Goal: Transaction & Acquisition: Purchase product/service

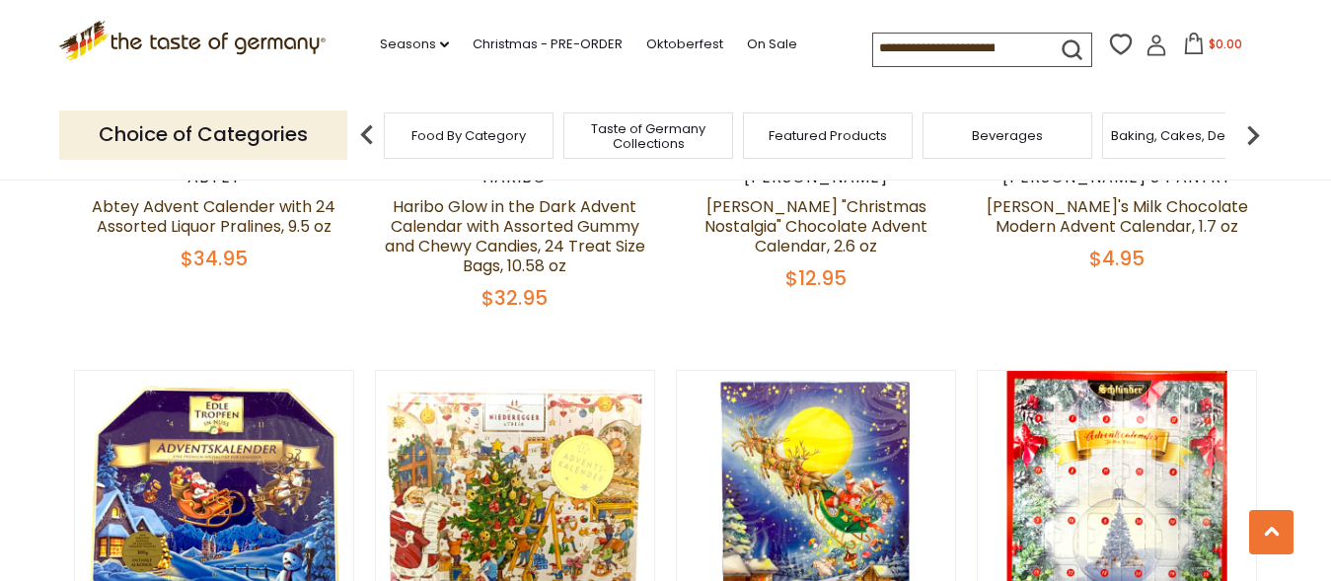
scroll to position [2214, 0]
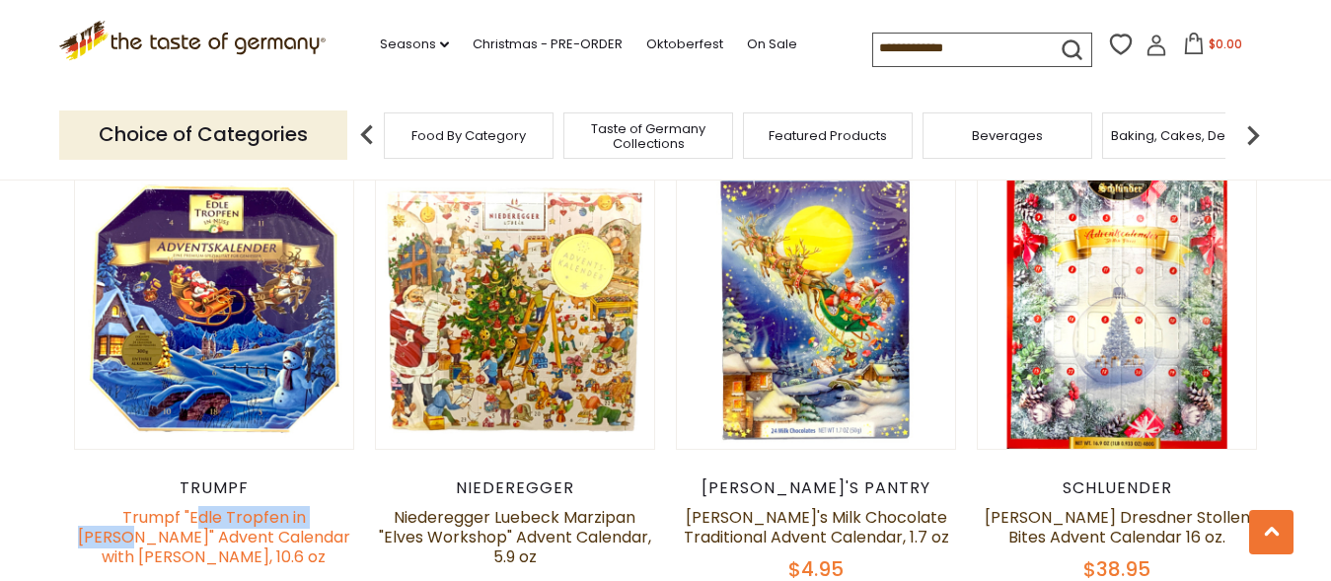
drag, startPoint x: 333, startPoint y: 476, endPoint x: 188, endPoint y: 477, distance: 145.0
click at [176, 508] on h5 "Trumpf "Edle Tropfen in [PERSON_NAME]" Advent Calendar with [PERSON_NAME], 10.6…" at bounding box center [214, 537] width 281 height 59
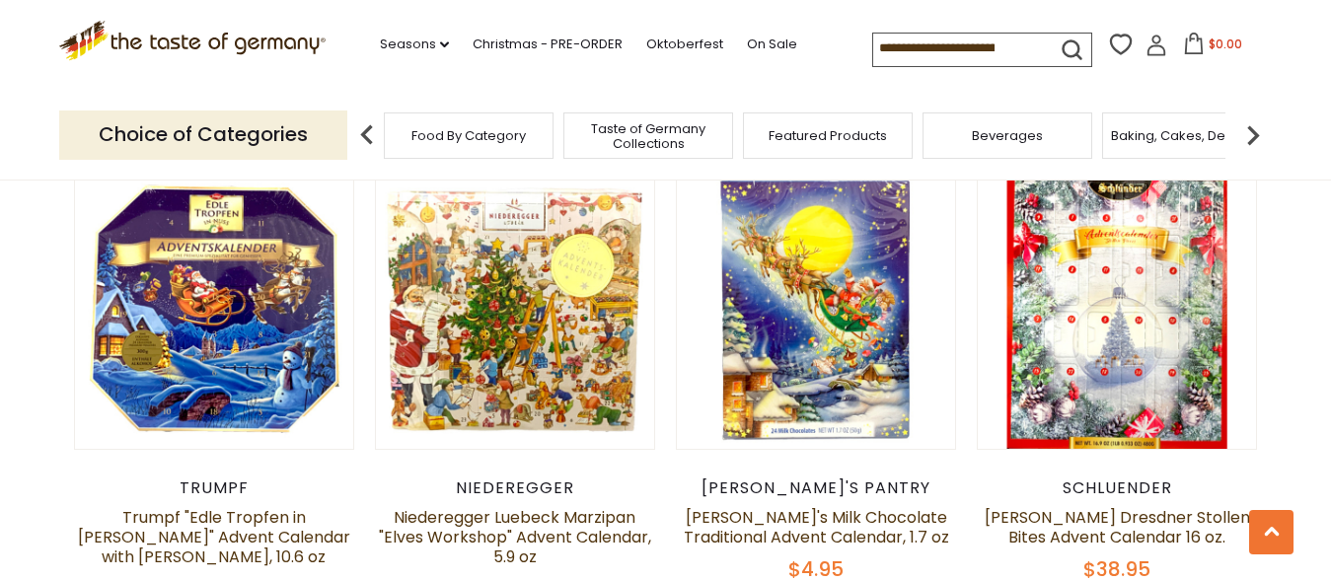
click at [336, 508] on h5 "Trumpf "Edle Tropfen in [PERSON_NAME]" Advent Calendar with [PERSON_NAME], 10.6…" at bounding box center [214, 537] width 281 height 59
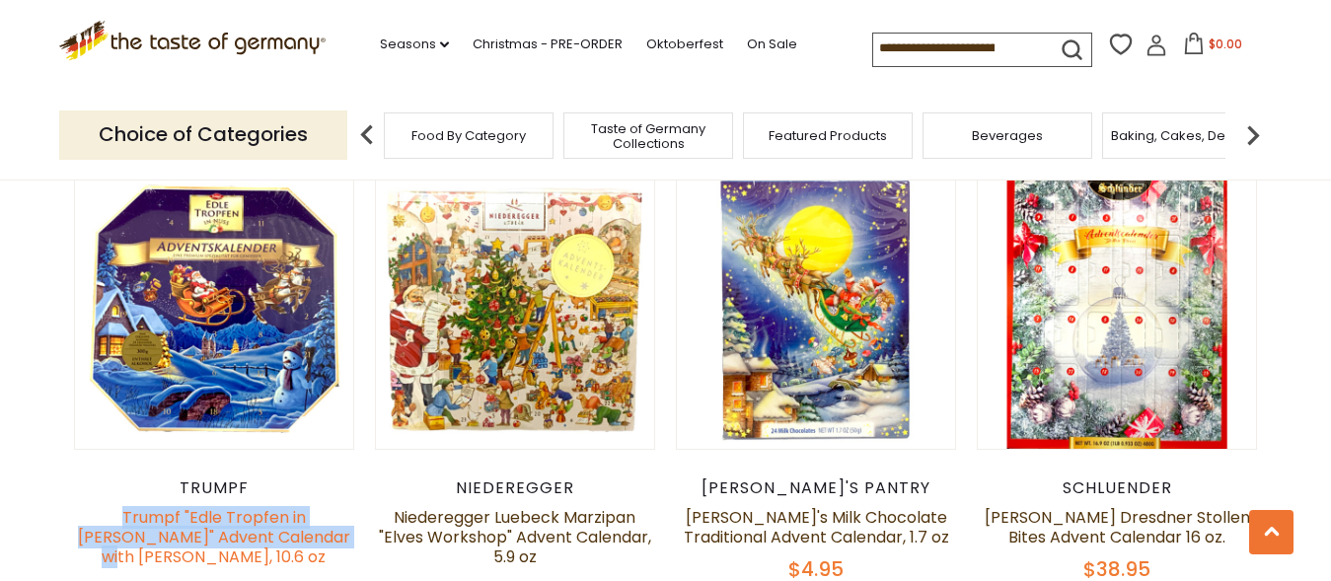
drag, startPoint x: 91, startPoint y: 472, endPoint x: 290, endPoint y: 491, distance: 200.3
click at [327, 508] on h5 "Trumpf "Edle Tropfen in [PERSON_NAME]" Advent Calendar with [PERSON_NAME], 10.6…" at bounding box center [214, 537] width 281 height 59
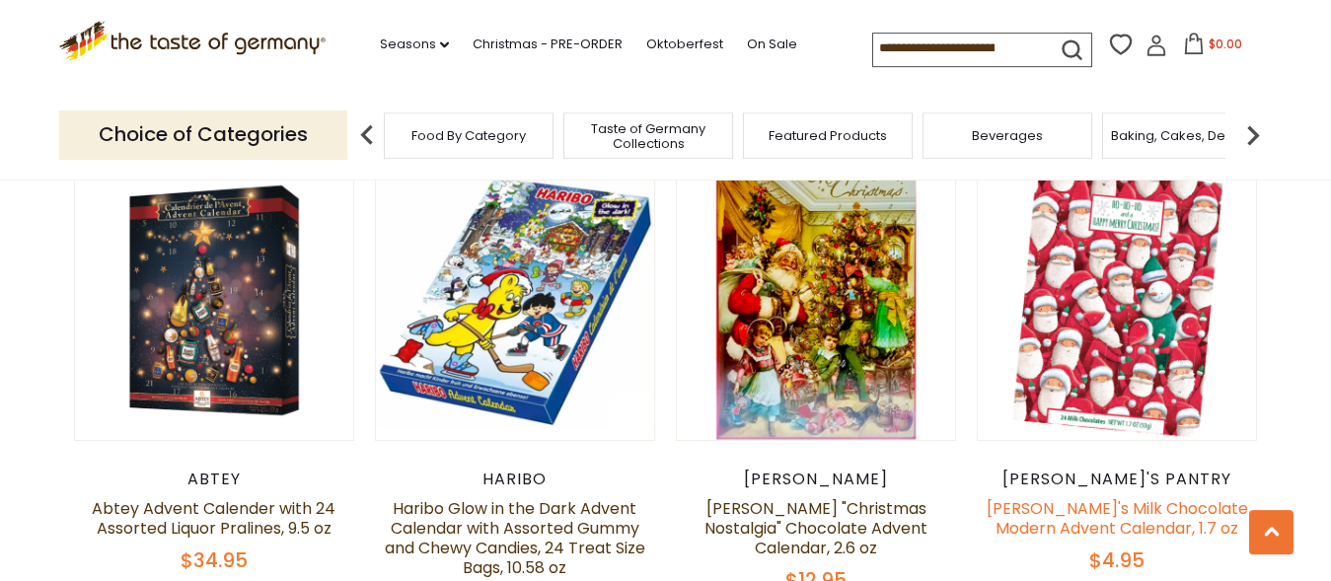
scroll to position [1610, 0]
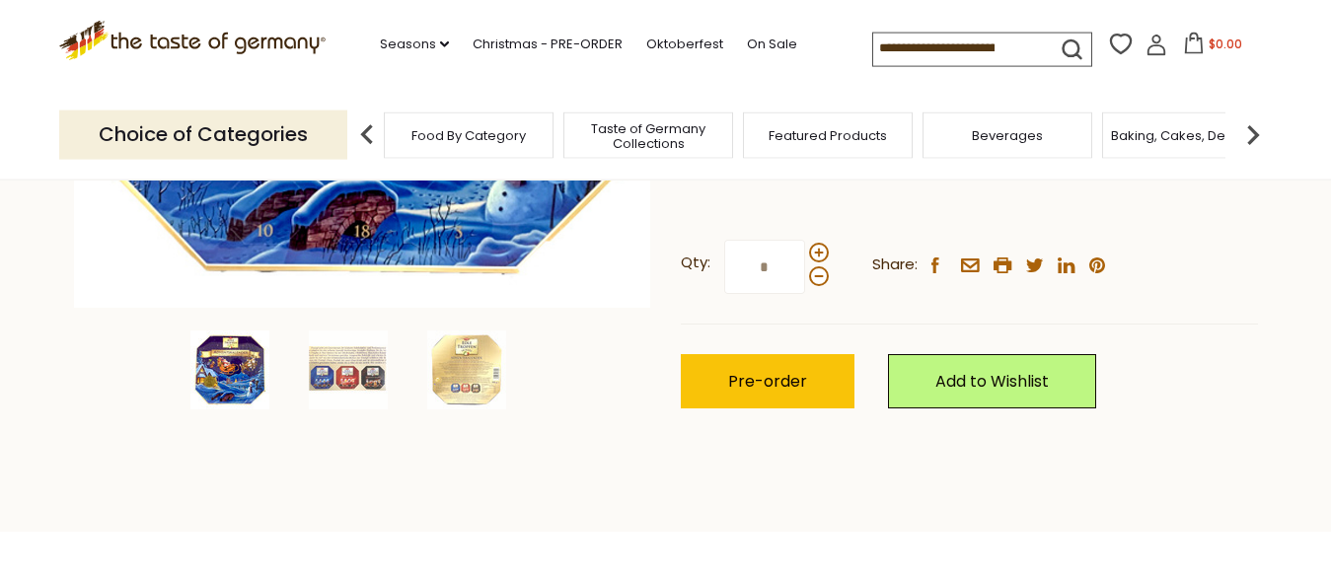
scroll to position [604, 0]
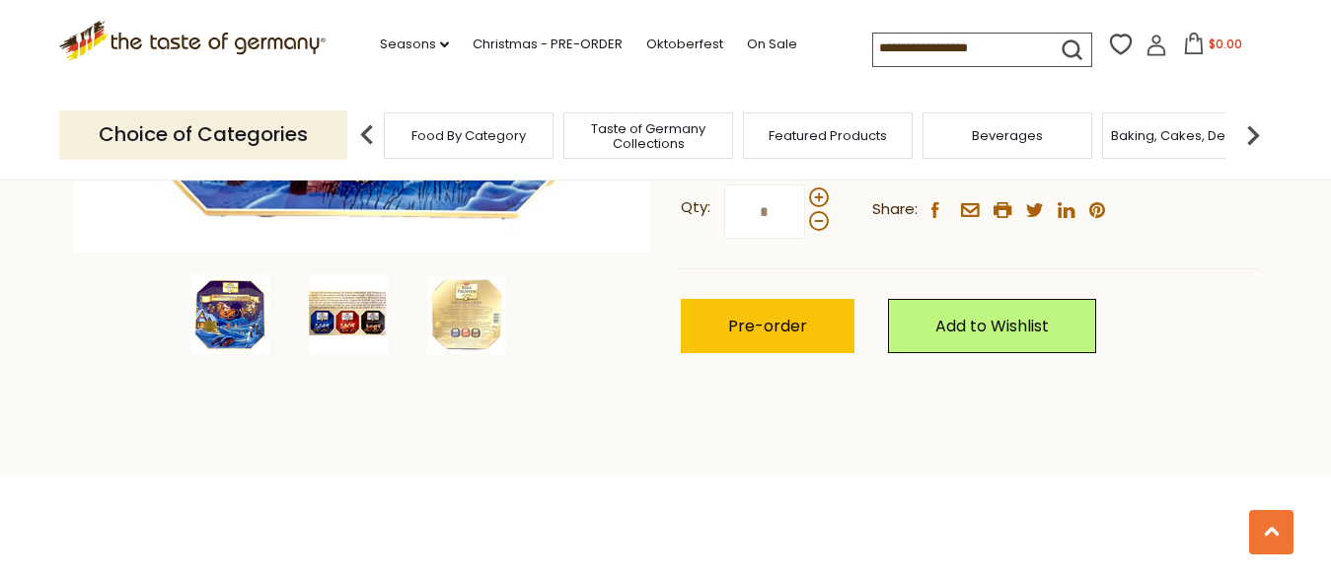
click at [344, 323] on img at bounding box center [348, 314] width 79 height 79
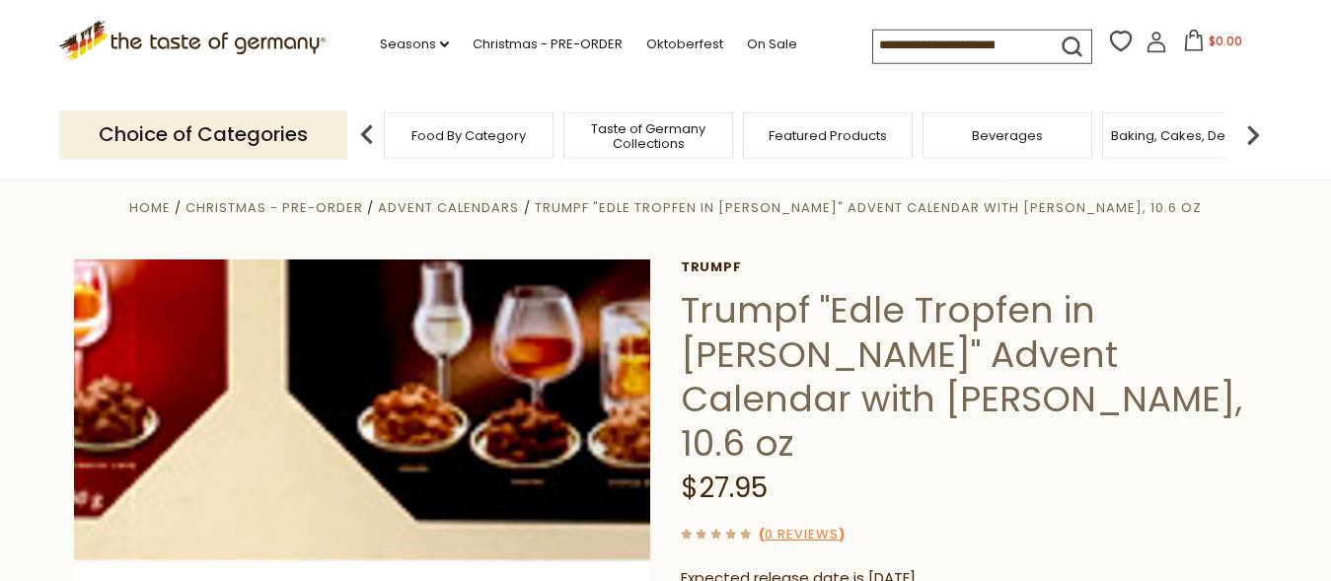
scroll to position [0, 0]
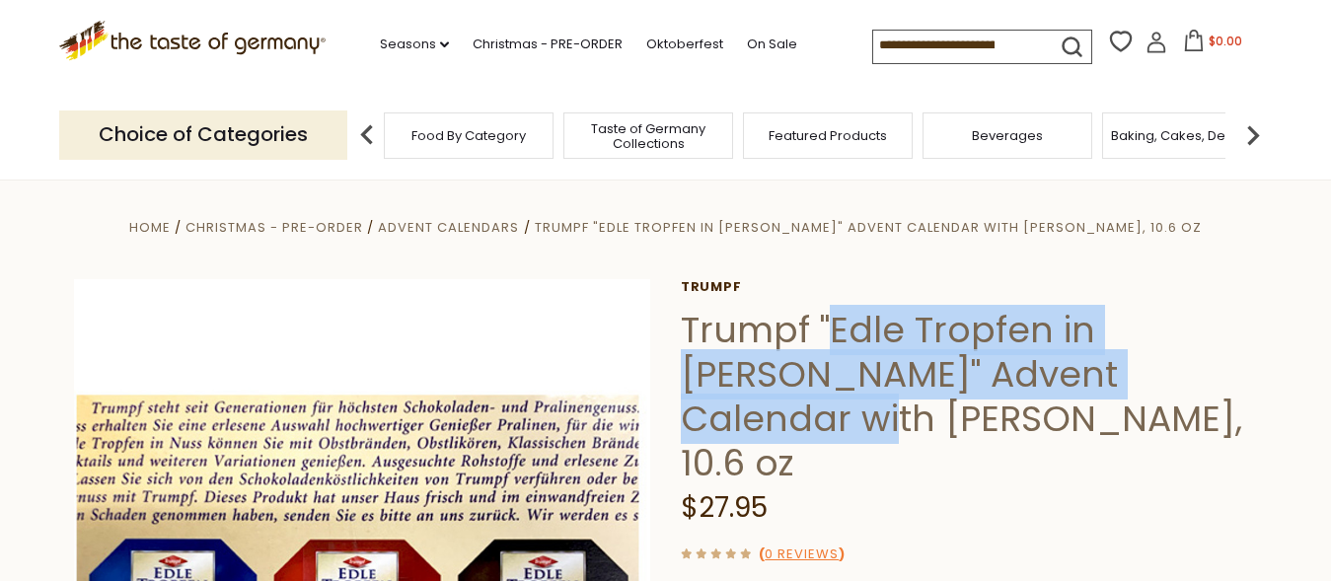
drag, startPoint x: 836, startPoint y: 325, endPoint x: 1202, endPoint y: 356, distance: 367.4
click at [1202, 356] on h1 "Trumpf "Edle Tropfen in [PERSON_NAME]" Advent Calendar with [PERSON_NAME], 10.6…" at bounding box center [969, 397] width 577 height 178
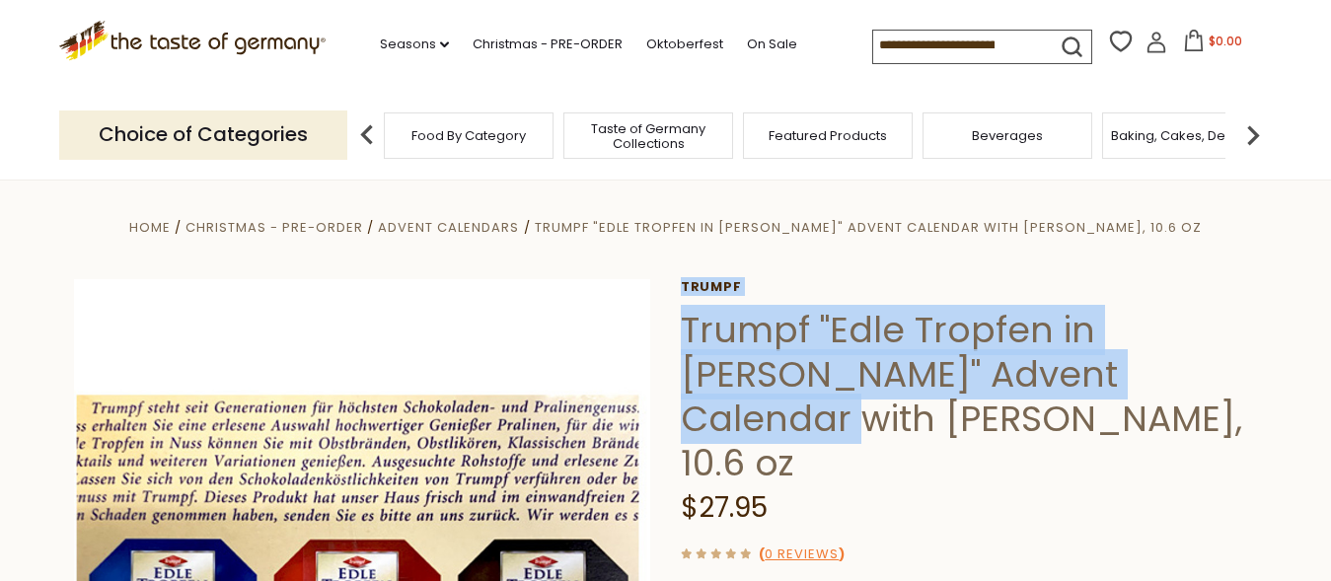
drag, startPoint x: 679, startPoint y: 326, endPoint x: 1157, endPoint y: 382, distance: 481.8
drag, startPoint x: 1129, startPoint y: 396, endPoint x: 1074, endPoint y: 395, distance: 54.3
click at [1129, 395] on h1 "Trumpf "Edle Tropfen in [PERSON_NAME]" Advent Calendar with [PERSON_NAME], 10.6…" at bounding box center [969, 397] width 577 height 178
drag, startPoint x: 689, startPoint y: 325, endPoint x: 1201, endPoint y: 376, distance: 514.6
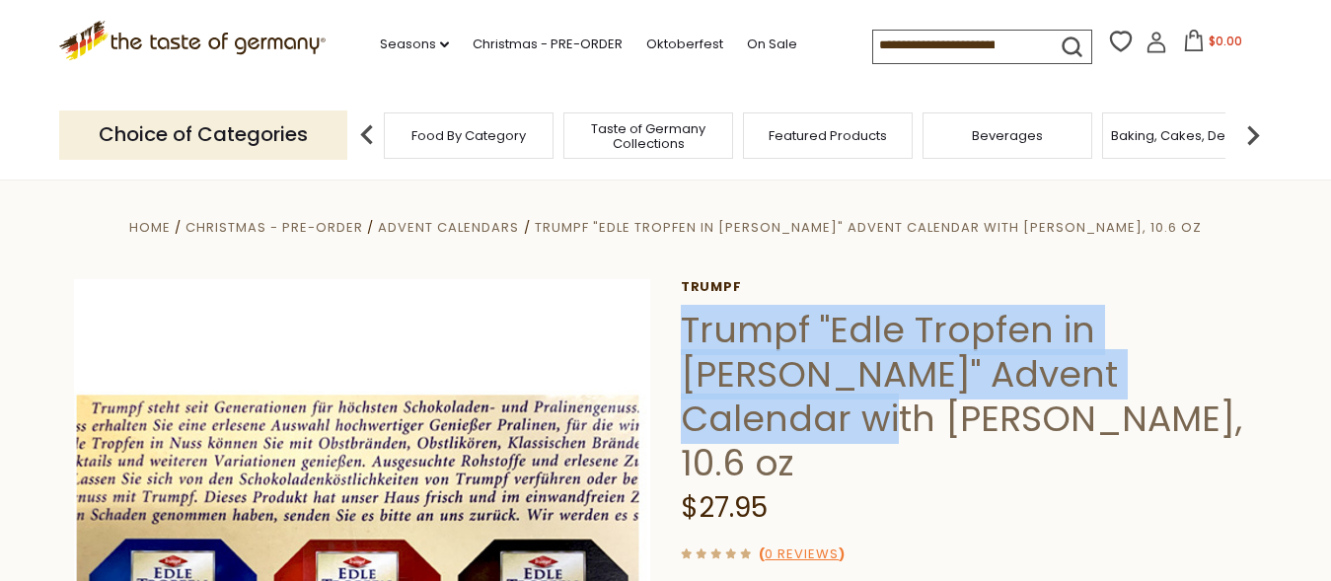
click at [1209, 373] on h1 "Trumpf "Edle Tropfen in [PERSON_NAME]" Advent Calendar with [PERSON_NAME], 10.6…" at bounding box center [969, 397] width 577 height 178
copy h1 "Trumpf "Edle Tropfen in [PERSON_NAME]" Advent Calendar with [PERSON_NAME]"
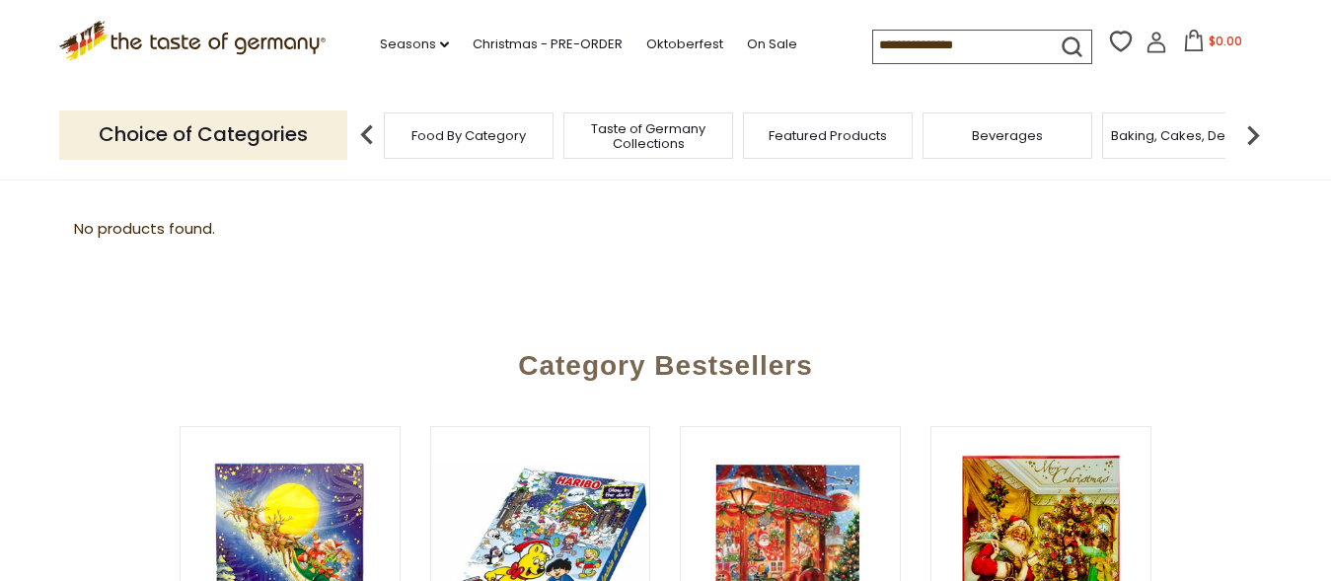
scroll to position [403, 0]
